Goal: Find specific page/section: Find specific page/section

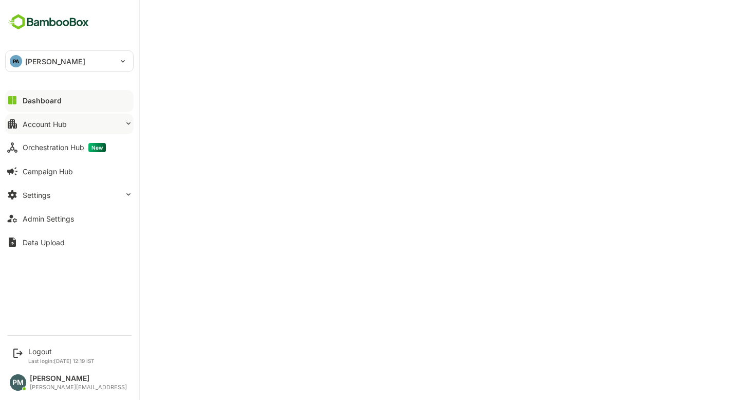
click at [72, 117] on button "Account Hub" at bounding box center [69, 124] width 128 height 21
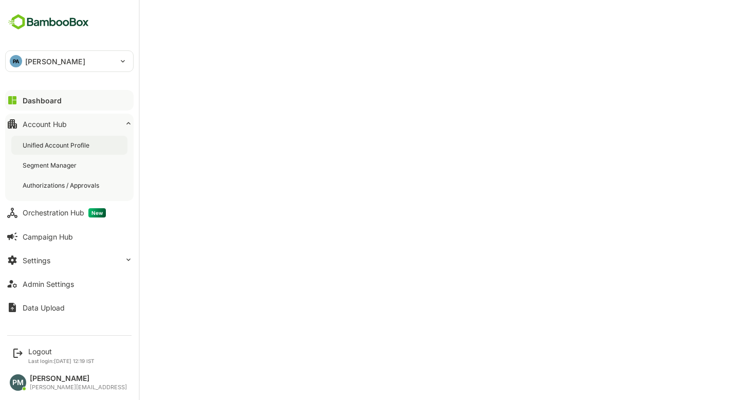
click at [96, 138] on div "Unified Account Profile" at bounding box center [69, 145] width 116 height 19
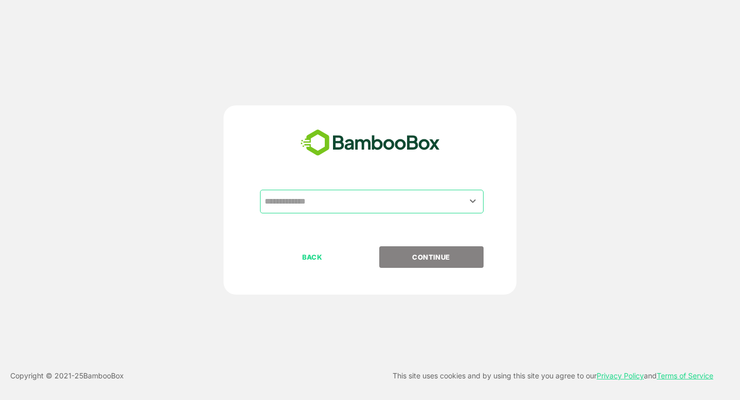
click at [351, 211] on div "​" at bounding box center [372, 202] width 224 height 24
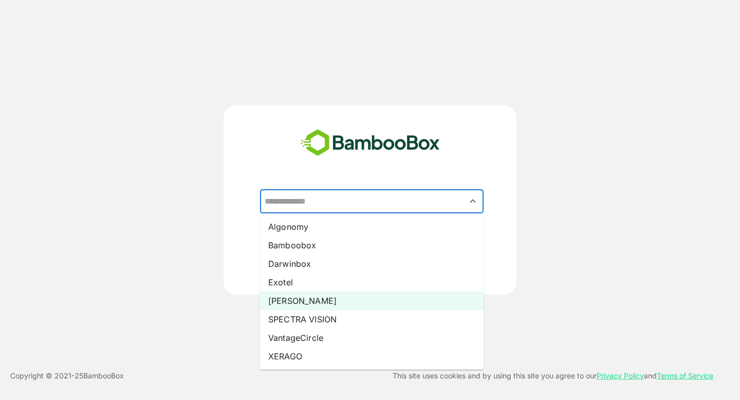
click at [326, 297] on li "[PERSON_NAME]" at bounding box center [372, 300] width 224 height 18
type input "*****"
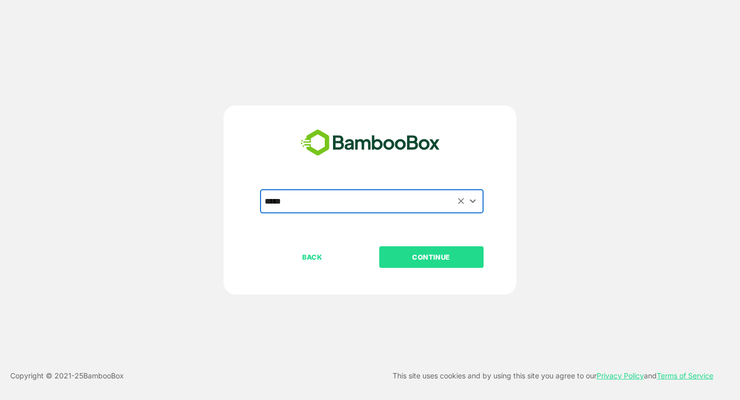
click at [424, 267] on button "CONTINUE" at bounding box center [431, 257] width 104 height 22
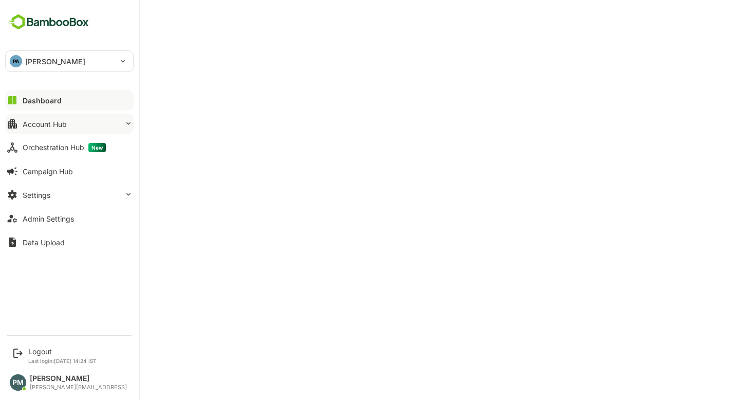
click at [52, 121] on div "Account Hub" at bounding box center [45, 124] width 44 height 9
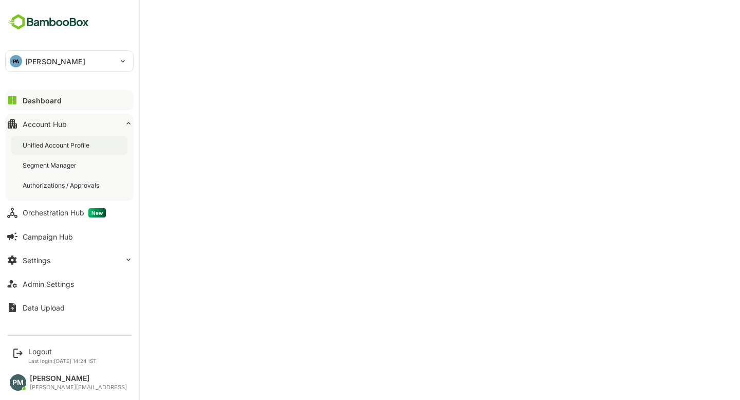
click at [72, 147] on div "Unified Account Profile" at bounding box center [57, 145] width 69 height 9
